Goal: Ask a question

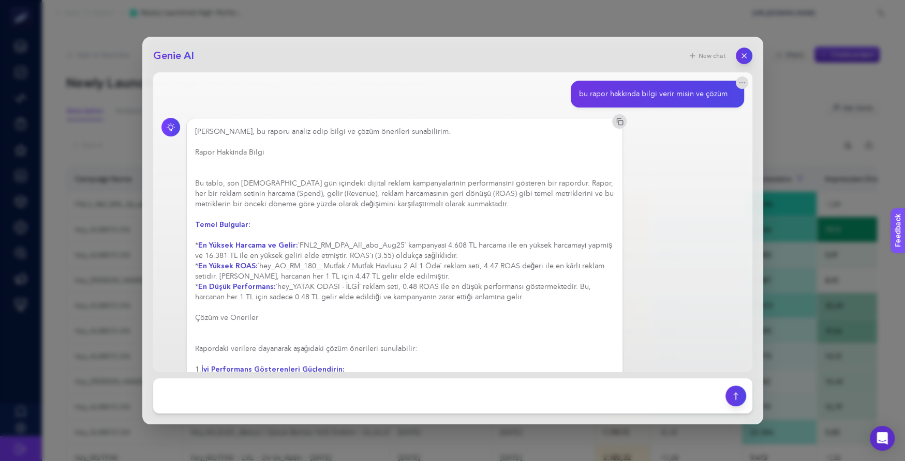
scroll to position [194, 0]
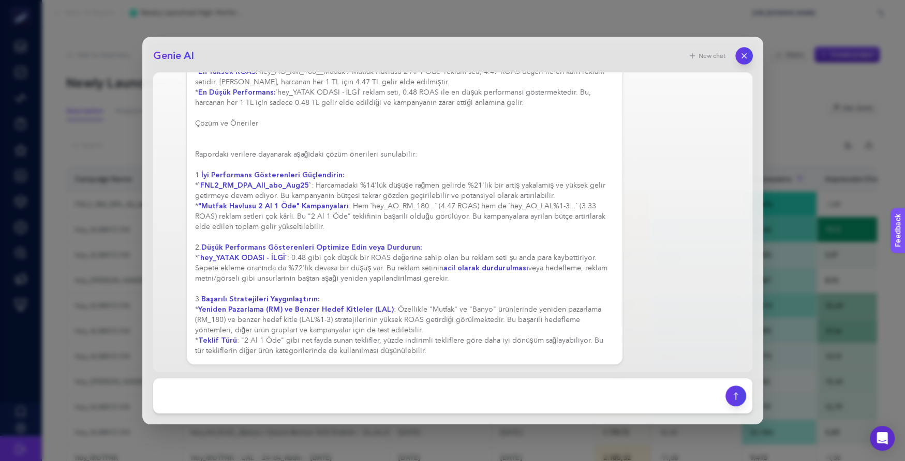
click at [739, 52] on button "button" at bounding box center [744, 56] width 18 height 18
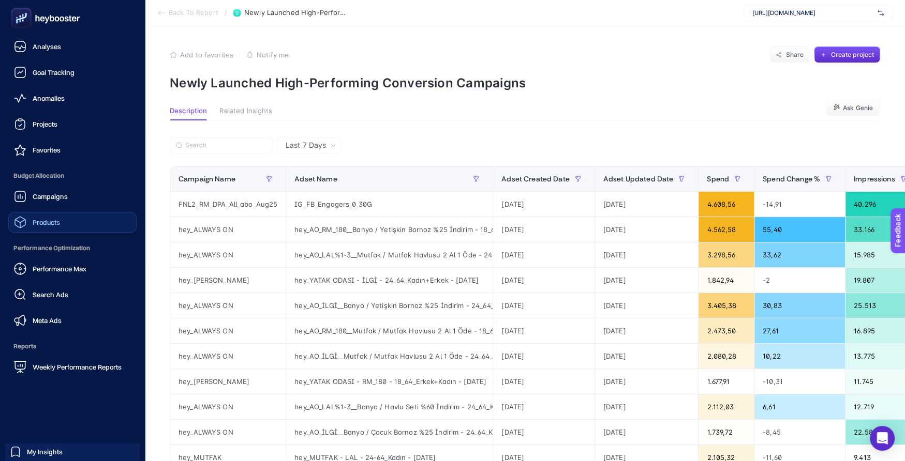
click at [46, 222] on span "Products" at bounding box center [46, 222] width 27 height 8
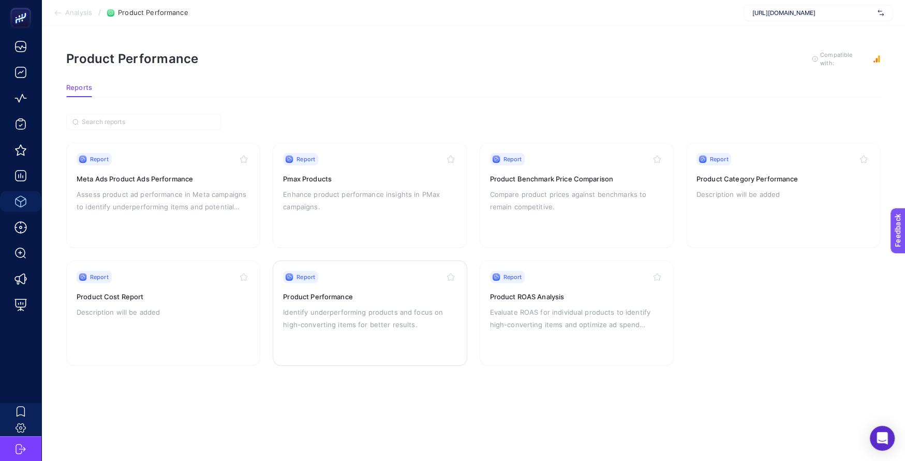
click at [358, 300] on div "Report Product Performance Identify underperforming products and focus on high-…" at bounding box center [369, 313] width 173 height 85
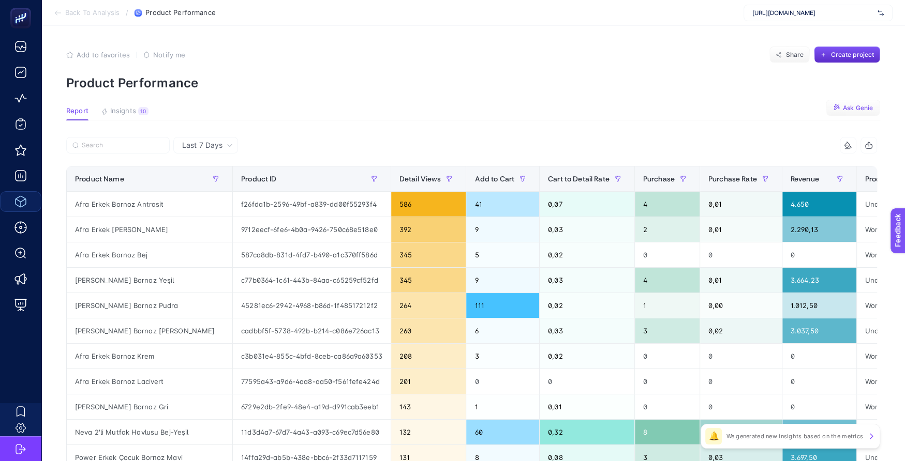
click at [849, 103] on button "Ask Genie" at bounding box center [852, 108] width 54 height 17
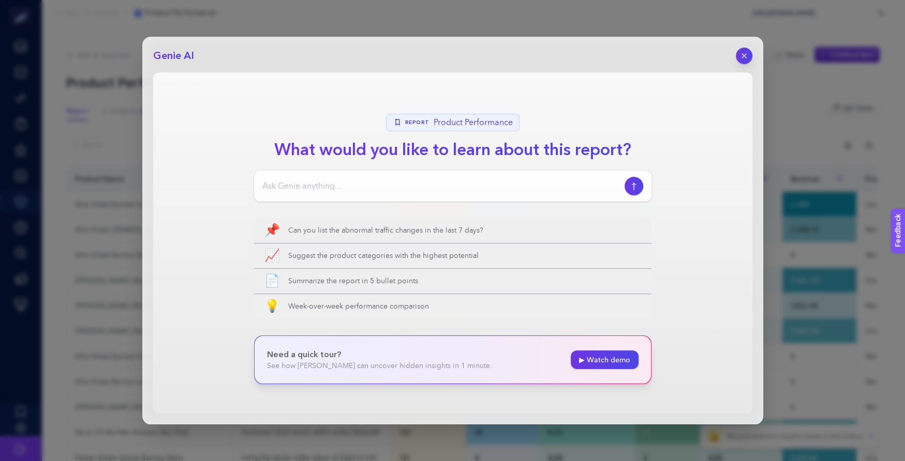
click at [490, 193] on div at bounding box center [452, 186] width 397 height 31
click at [442, 181] on input at bounding box center [441, 186] width 358 height 12
type input "bu rapor hakkında bilgi verirmisin"
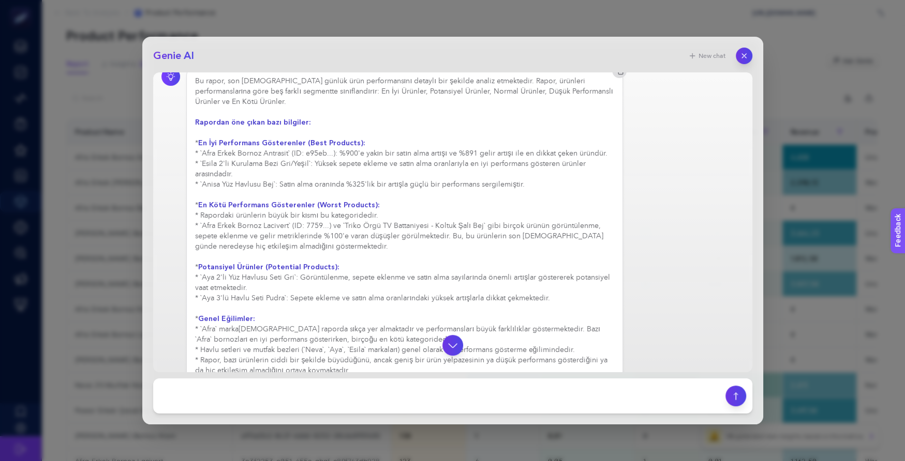
scroll to position [54, 0]
